Goal: Find specific fact: Find specific page/section

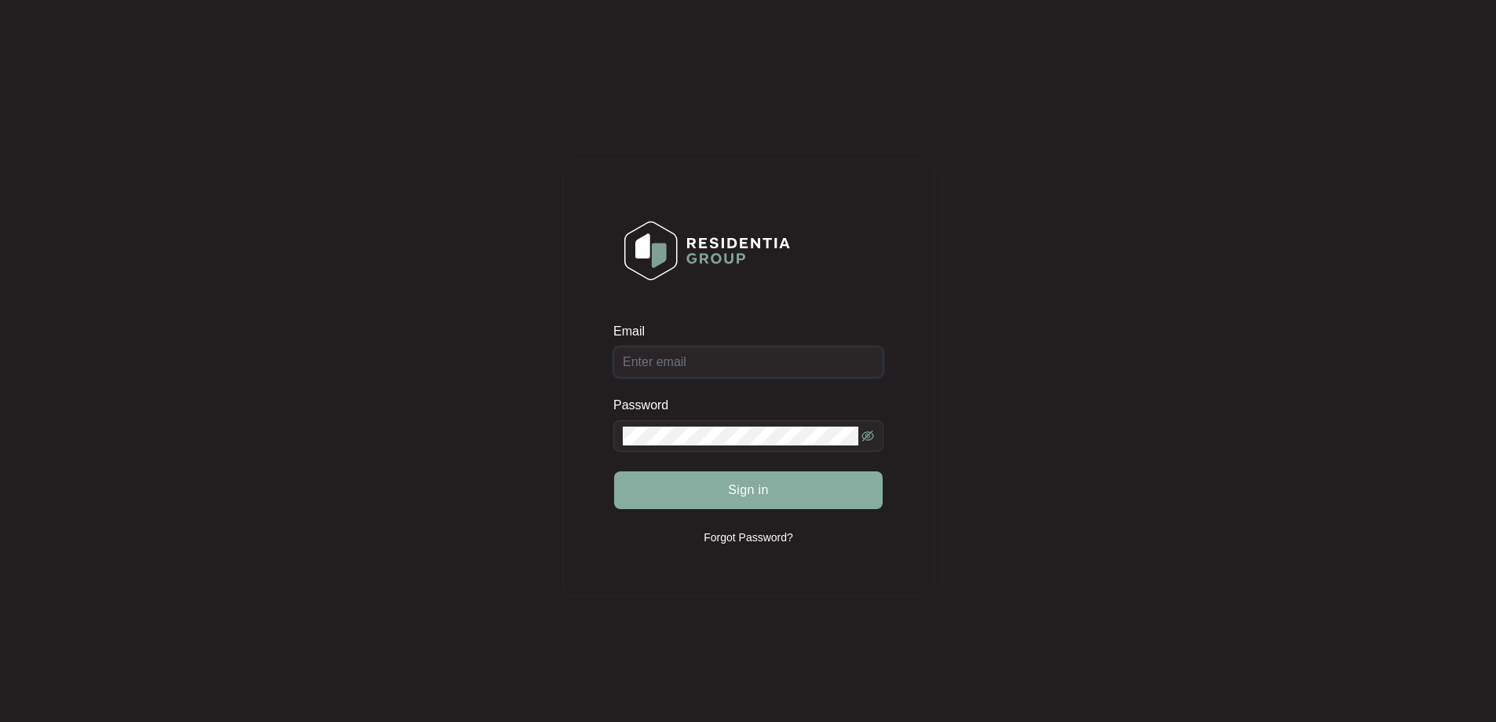
type input "[EMAIL_ADDRESS][DOMAIN_NAME]"
click at [757, 481] on span "Sign in" at bounding box center [748, 490] width 41 height 19
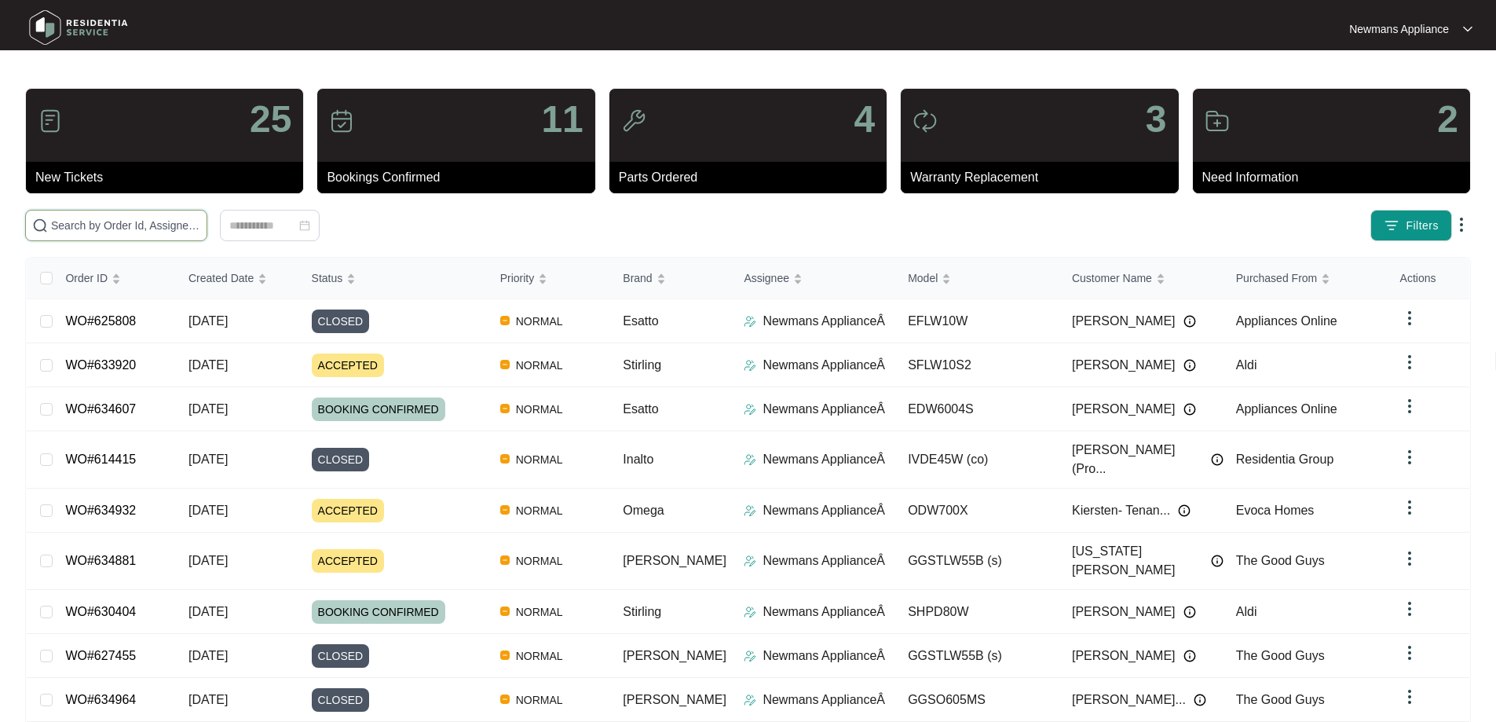
click at [153, 224] on input "text" at bounding box center [125, 225] width 149 height 17
paste input "634932"
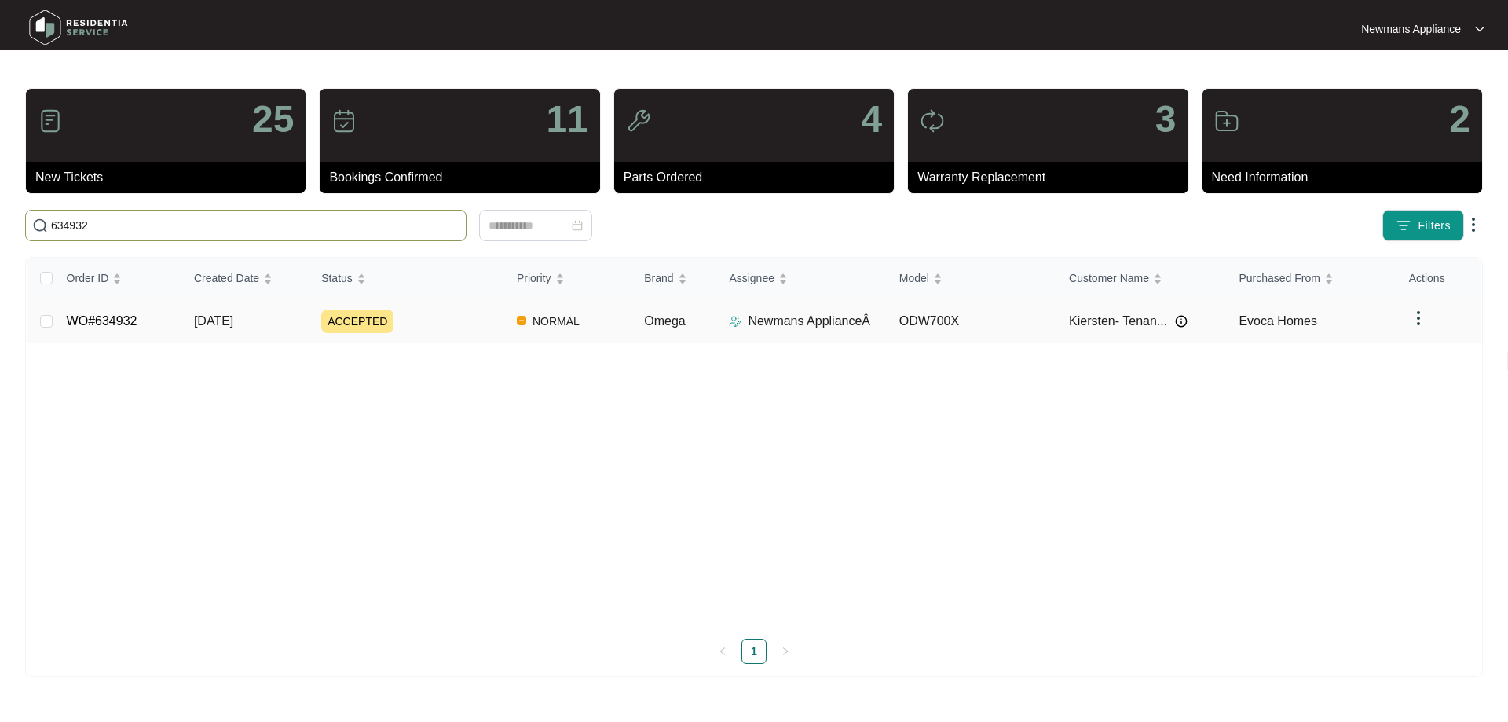
type input "634932"
click at [564, 328] on span "NORMAL" at bounding box center [556, 321] width 60 height 19
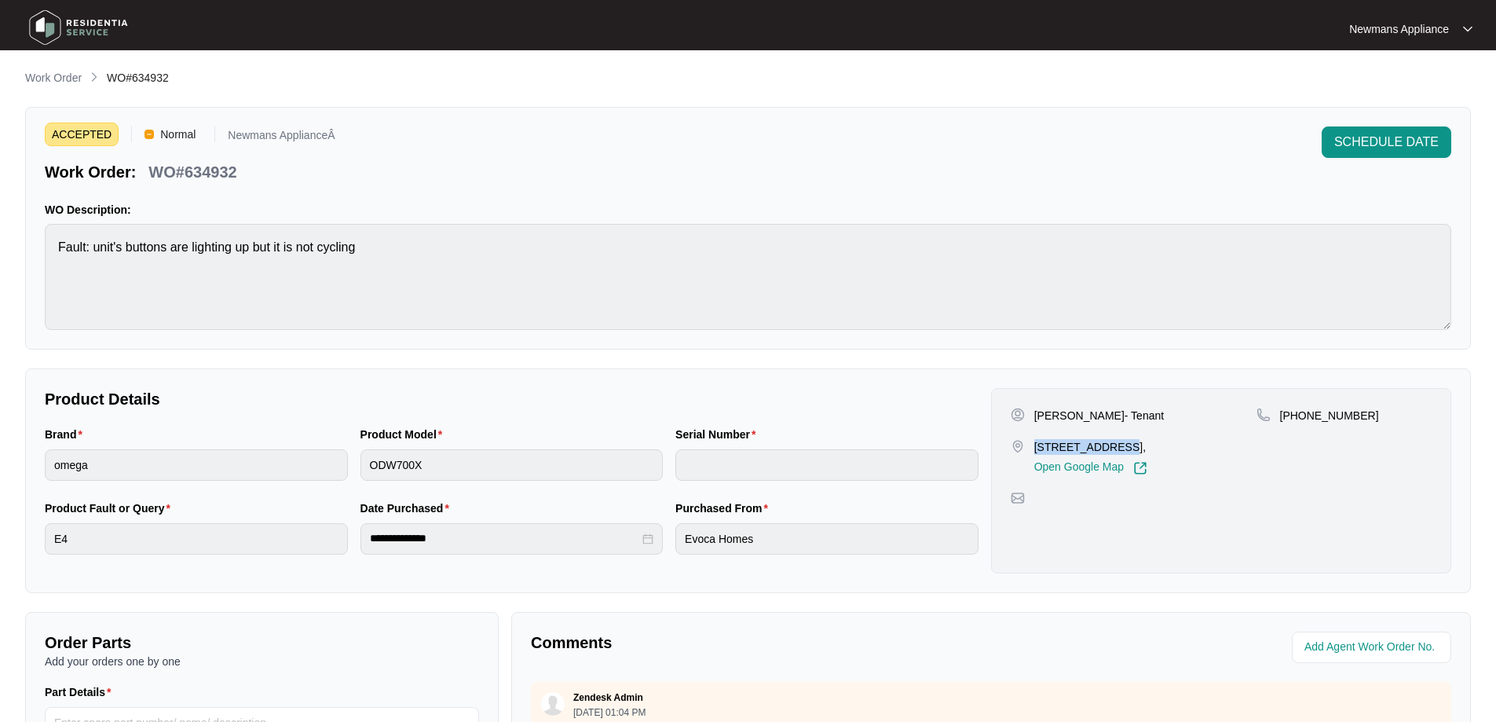
drag, startPoint x: 1035, startPoint y: 447, endPoint x: 1114, endPoint y: 445, distance: 78.5
click at [1114, 445] on p "[STREET_ADDRESS]," at bounding box center [1090, 447] width 113 height 16
copy p "[STREET_ADDRESS]"
